Goal: Task Accomplishment & Management: Manage account settings

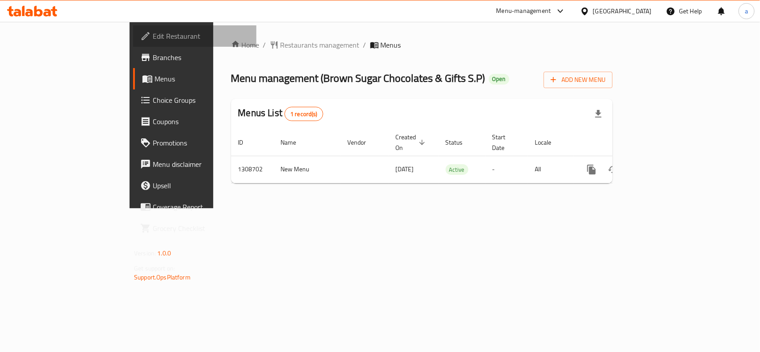
click at [153, 37] on span "Edit Restaurant" at bounding box center [201, 36] width 97 height 11
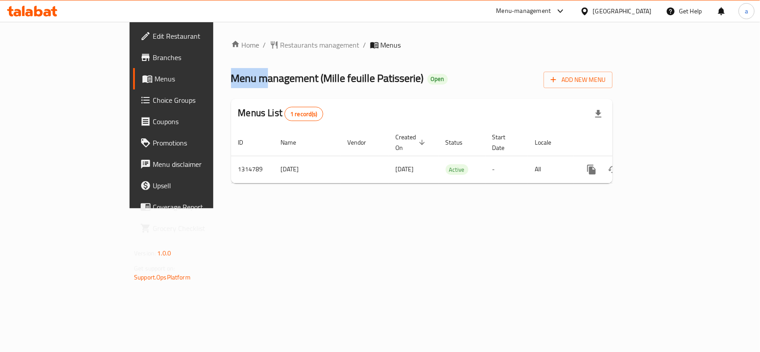
drag, startPoint x: 146, startPoint y: 76, endPoint x: 182, endPoint y: 81, distance: 36.3
click at [231, 81] on span "Menu management ( Mille feuille Patisserie )" at bounding box center [327, 78] width 193 height 20
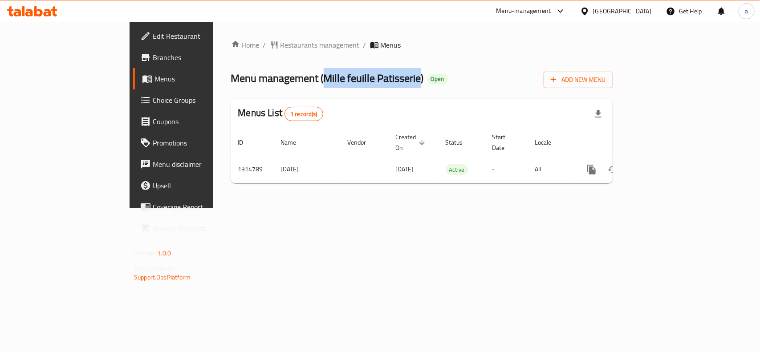
drag, startPoint x: 239, startPoint y: 77, endPoint x: 335, endPoint y: 78, distance: 95.7
click at [335, 78] on span "Menu management ( Mille feuille Patisserie )" at bounding box center [327, 78] width 193 height 20
copy span "Mille feuille Patisserie"
click at [281, 44] on span "Restaurants management" at bounding box center [320, 45] width 79 height 11
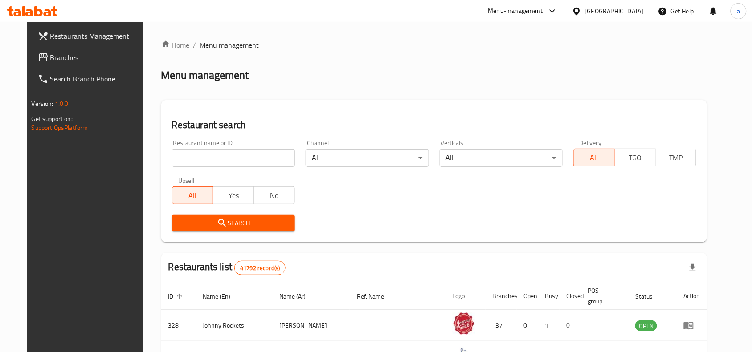
click at [31, 48] on link "Branches" at bounding box center [92, 57] width 122 height 21
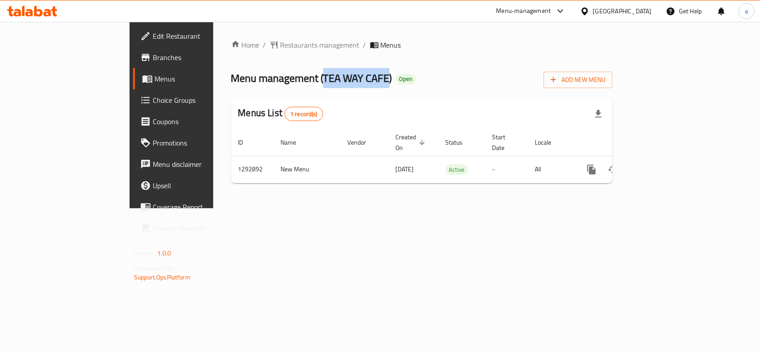
drag, startPoint x: 239, startPoint y: 78, endPoint x: 305, endPoint y: 77, distance: 66.4
click at [305, 77] on span "Menu management ( TEA WAY CAFE )" at bounding box center [311, 78] width 161 height 20
copy span "TEA WAY CAFE"
click at [245, 82] on span "Menu management ( TEA WAY CAFE )" at bounding box center [311, 78] width 161 height 20
drag, startPoint x: 236, startPoint y: 77, endPoint x: 306, endPoint y: 82, distance: 69.7
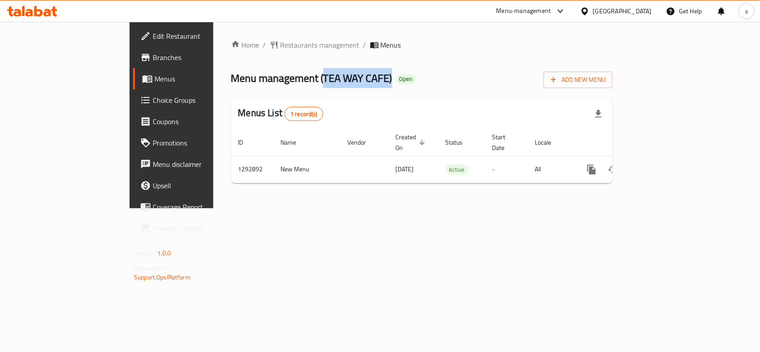
click at [306, 82] on span "Menu management ( TEA WAY CAFE )" at bounding box center [311, 78] width 161 height 20
copy span "TEA WAY CAFE )"
click at [372, 89] on div "Home / Restaurants management / Menus Menu management ( TEA WAY CAFE ) Open Add…" at bounding box center [422, 115] width 382 height 151
